Goal: Task Accomplishment & Management: Manage account settings

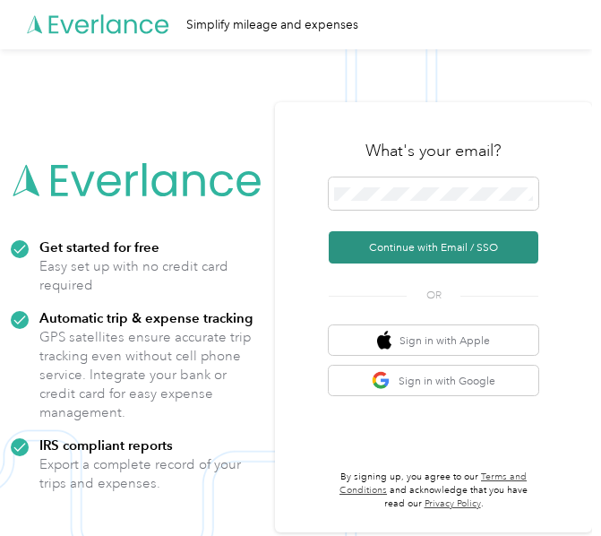
click at [494, 253] on button "Continue with Email / SSO" at bounding box center [434, 247] width 210 height 32
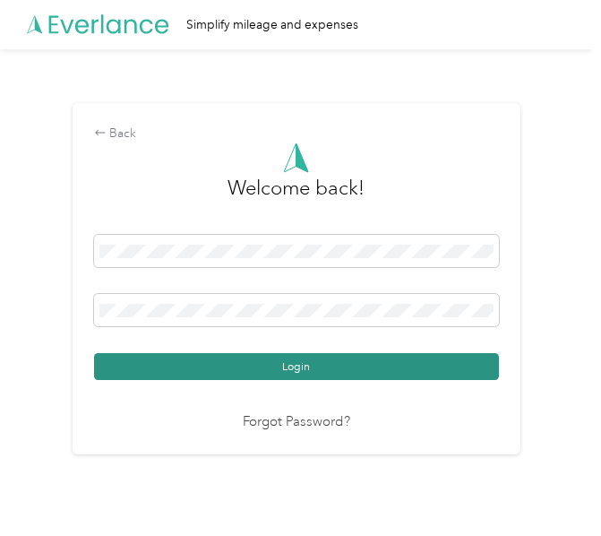
click at [240, 370] on button "Login" at bounding box center [296, 366] width 405 height 27
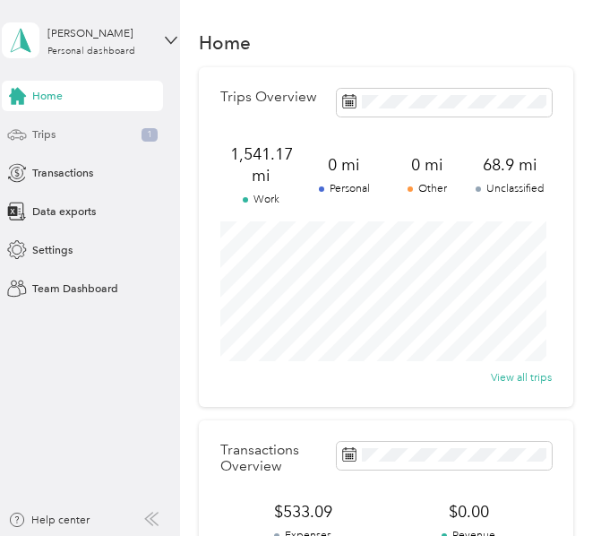
click at [40, 138] on span "Trips" at bounding box center [43, 134] width 23 height 16
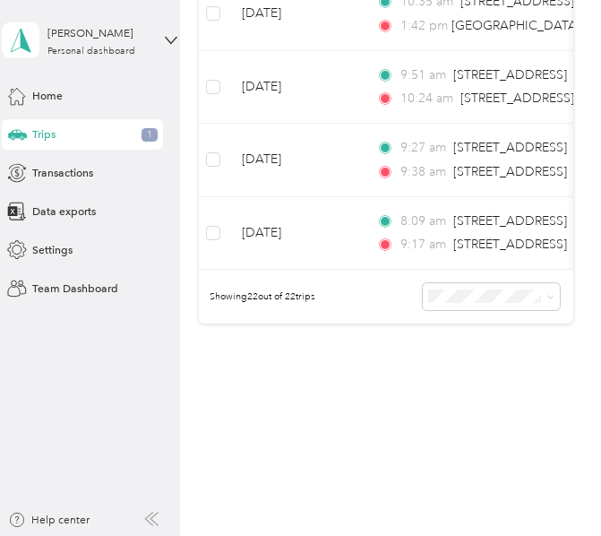
scroll to position [1722, 0]
click at [490, 282] on div "Showing 22 out of 22 trips" at bounding box center [386, 297] width 374 height 54
click at [485, 306] on span at bounding box center [491, 296] width 137 height 27
click at [470, 379] on li "100 per load" at bounding box center [486, 378] width 137 height 27
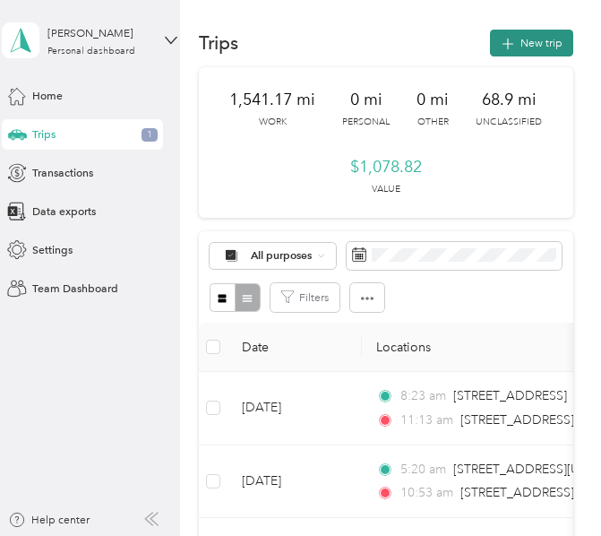
click at [516, 37] on button "New trip" at bounding box center [531, 43] width 83 height 27
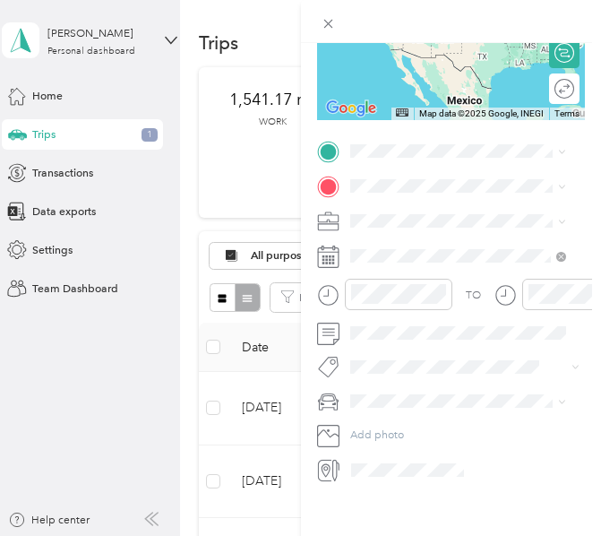
scroll to position [270, 0]
click at [373, 201] on div "TO Add photo" at bounding box center [451, 310] width 269 height 343
click at [396, 296] on li "Uber" at bounding box center [459, 294] width 228 height 27
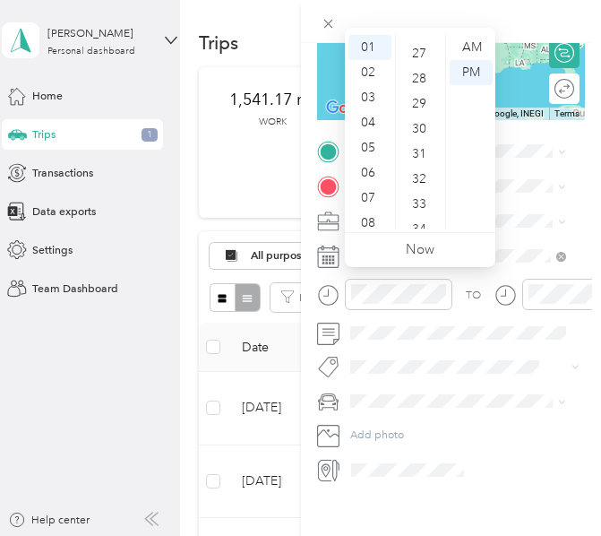
scroll to position [107, 0]
click at [368, 167] on div "09" at bounding box center [369, 165] width 43 height 25
click at [426, 222] on div "27" at bounding box center [420, 222] width 43 height 25
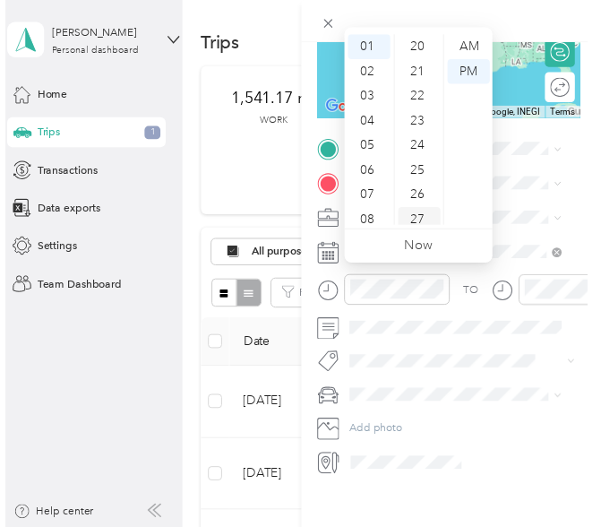
scroll to position [677, 0]
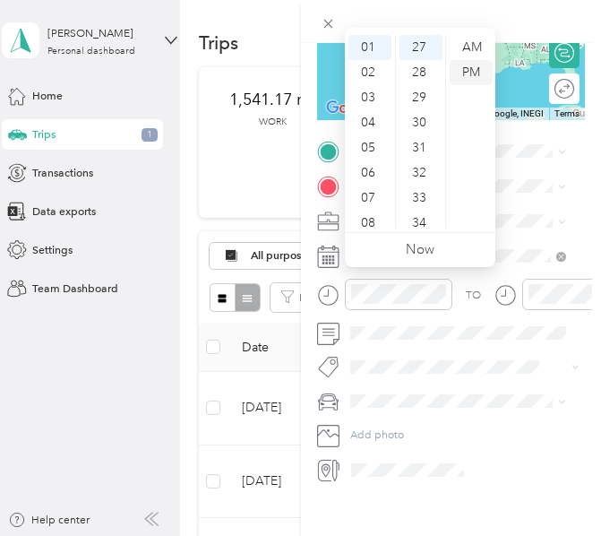
click at [465, 72] on div "PM" at bounding box center [471, 72] width 43 height 25
click at [434, 290] on icon "close-circle" at bounding box center [440, 294] width 13 height 13
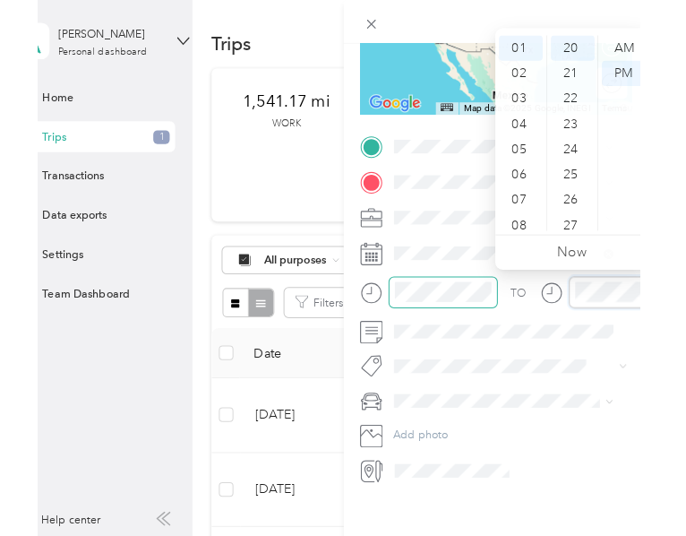
scroll to position [0, 0]
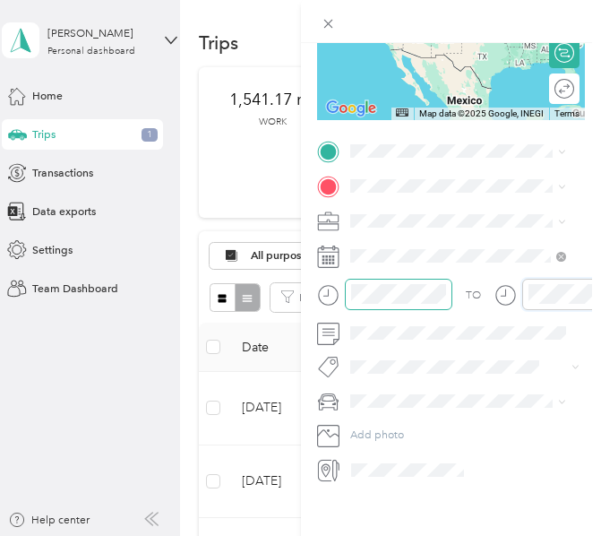
click at [564, 528] on html "[PERSON_NAME] Personal dashboard Home Trips 1 Transactions Data exports Setting…" at bounding box center [296, 268] width 592 height 536
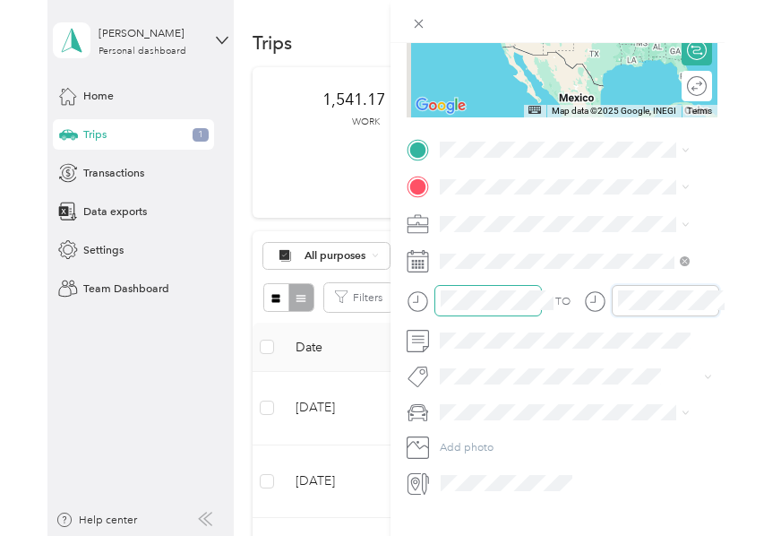
scroll to position [272, 0]
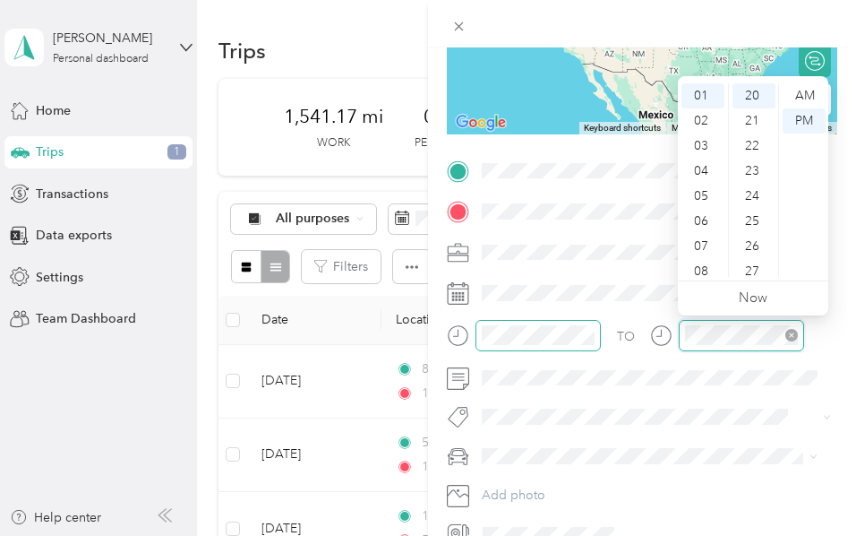
click at [600, 340] on icon "close-circle" at bounding box center [792, 335] width 13 height 13
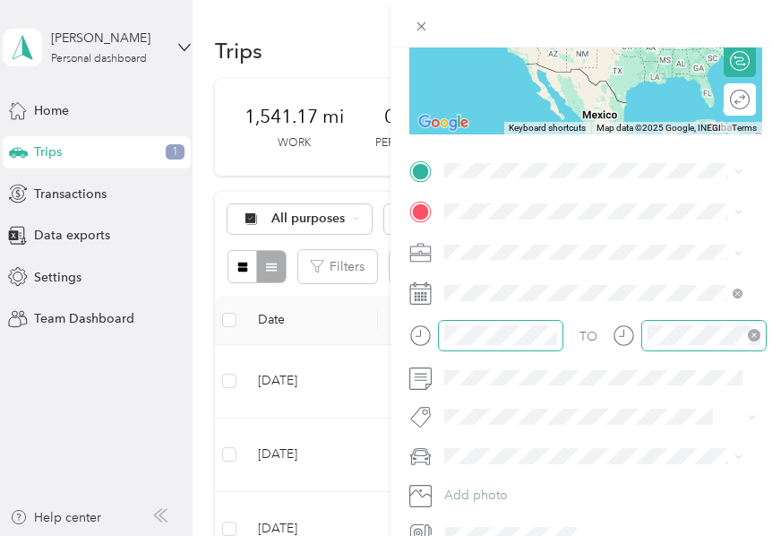
click at [417, 296] on icon at bounding box center [420, 293] width 22 height 22
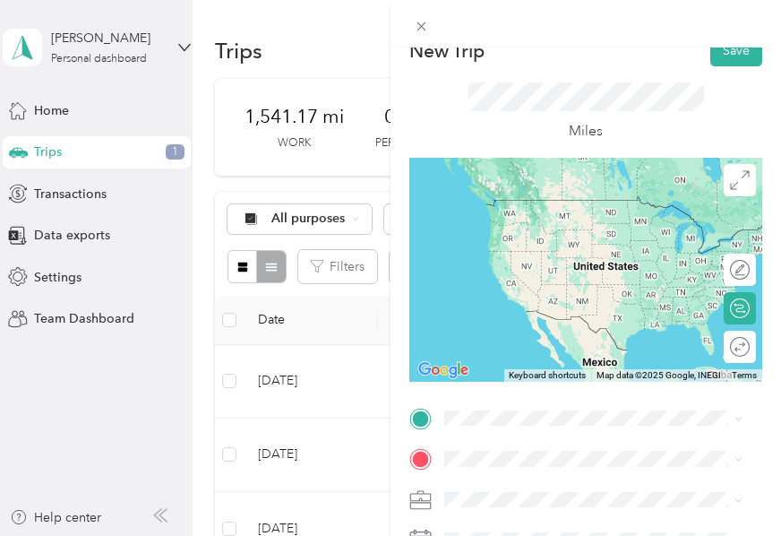
scroll to position [15, 0]
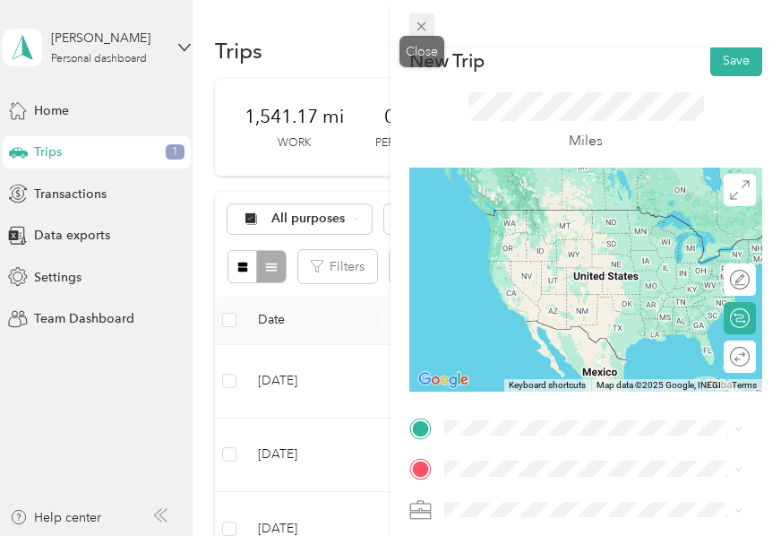
click at [417, 24] on icon at bounding box center [421, 26] width 15 height 15
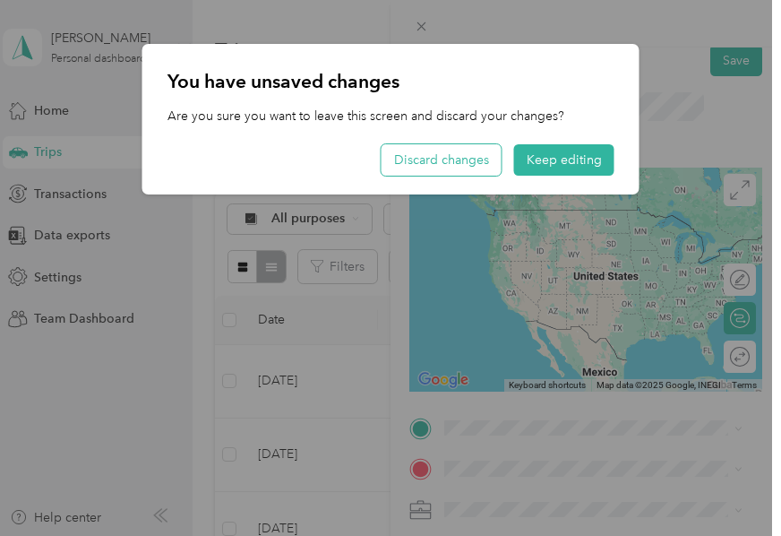
click at [449, 162] on button "Discard changes" at bounding box center [442, 159] width 120 height 31
